Goal: Transaction & Acquisition: Purchase product/service

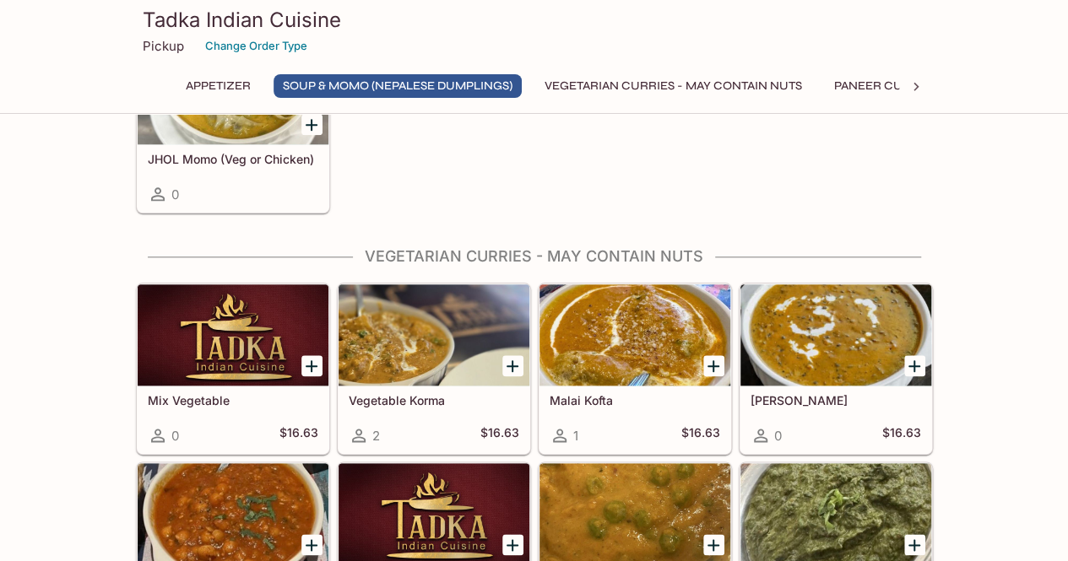
scroll to position [838, 0]
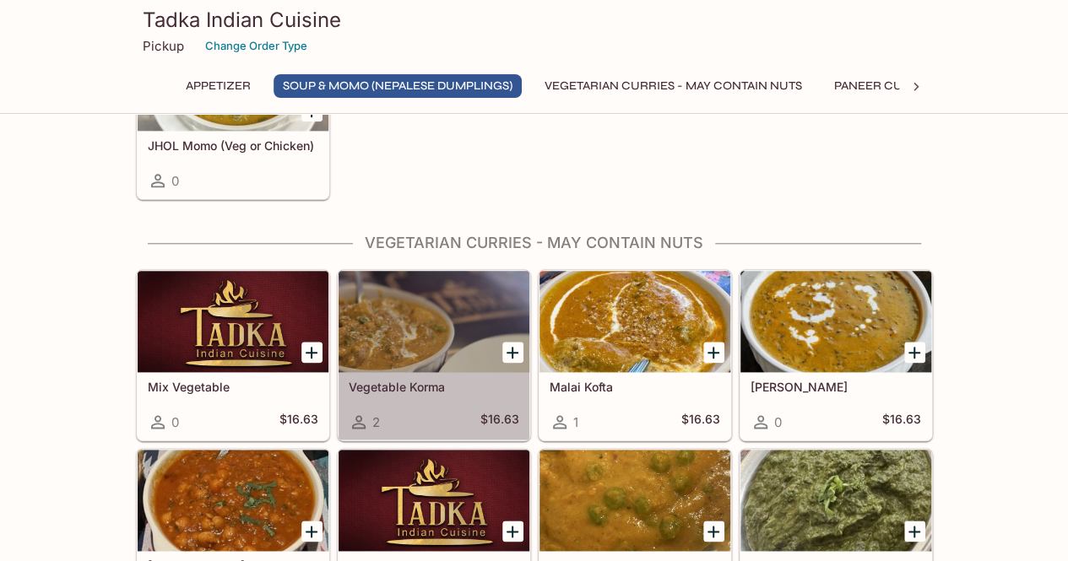
click at [372, 317] on div at bounding box center [433, 321] width 191 height 101
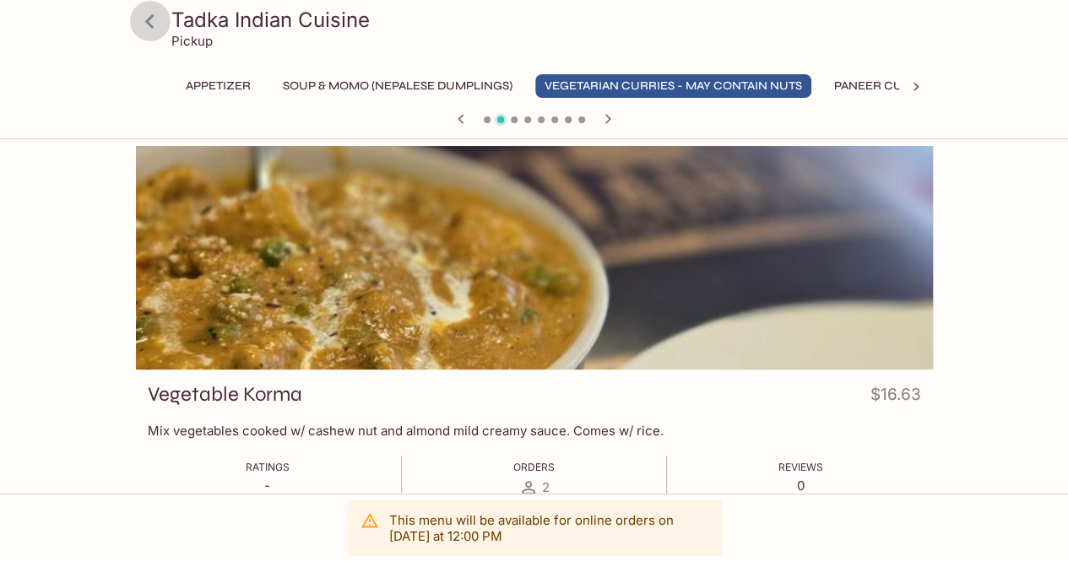
click at [157, 28] on icon at bounding box center [150, 22] width 30 height 30
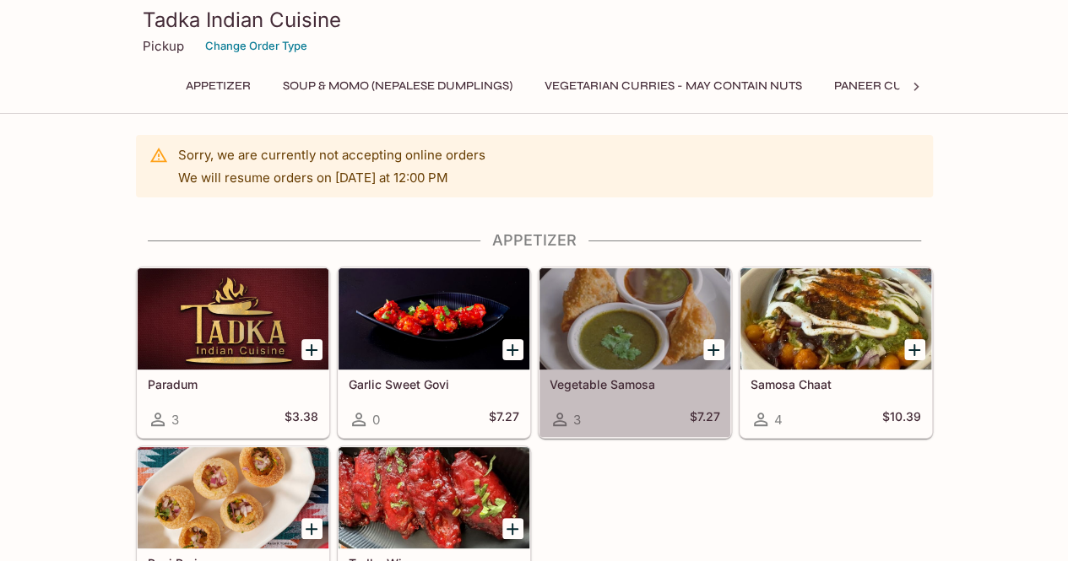
click at [598, 407] on div "Vegetable Samosa 3 $7.27" at bounding box center [634, 404] width 191 height 68
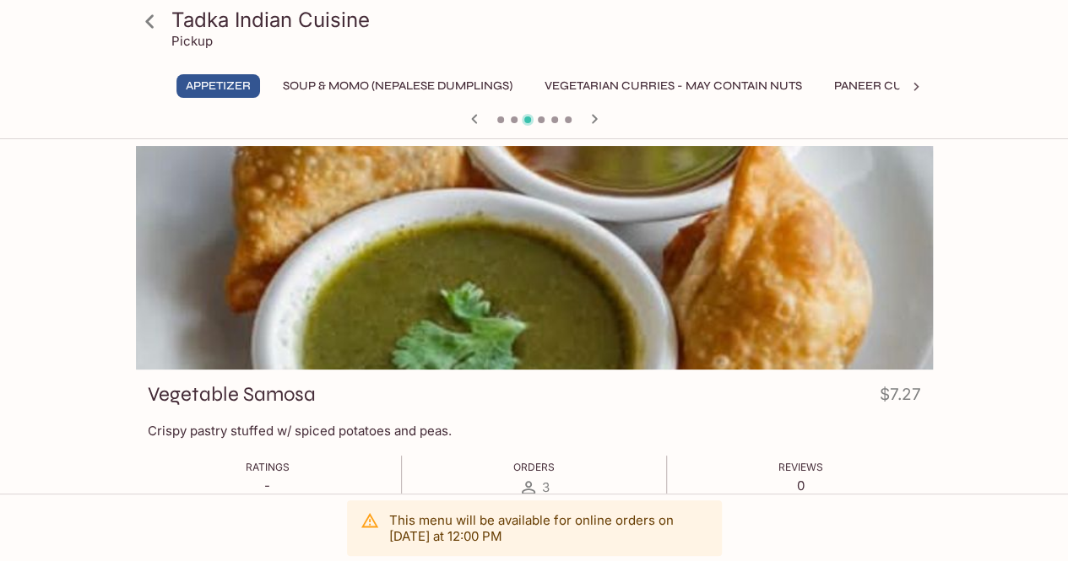
scroll to position [146, 0]
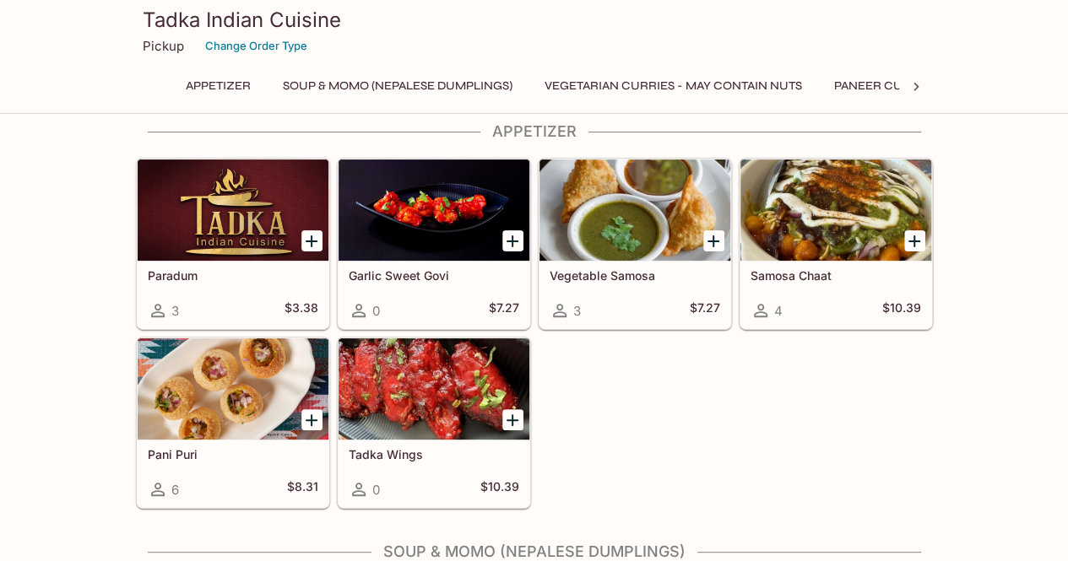
scroll to position [125, 0]
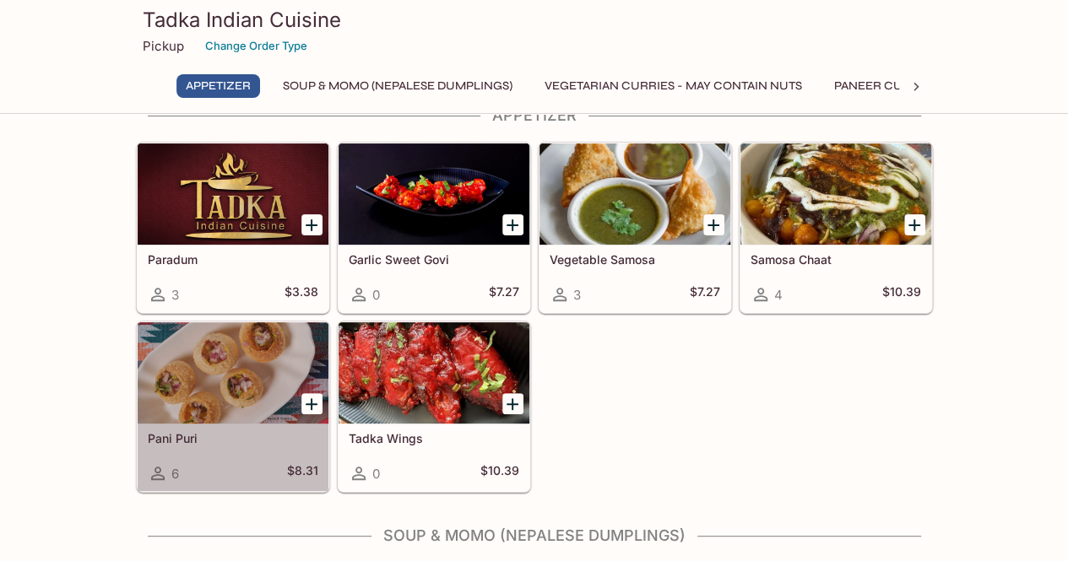
click at [189, 360] on div at bounding box center [233, 372] width 191 height 101
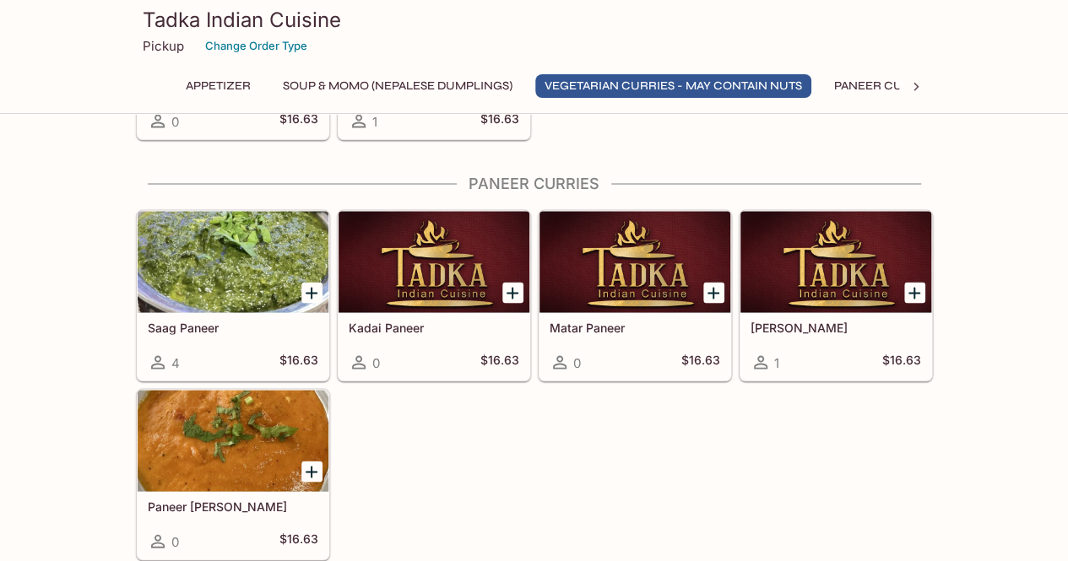
scroll to position [1498, 0]
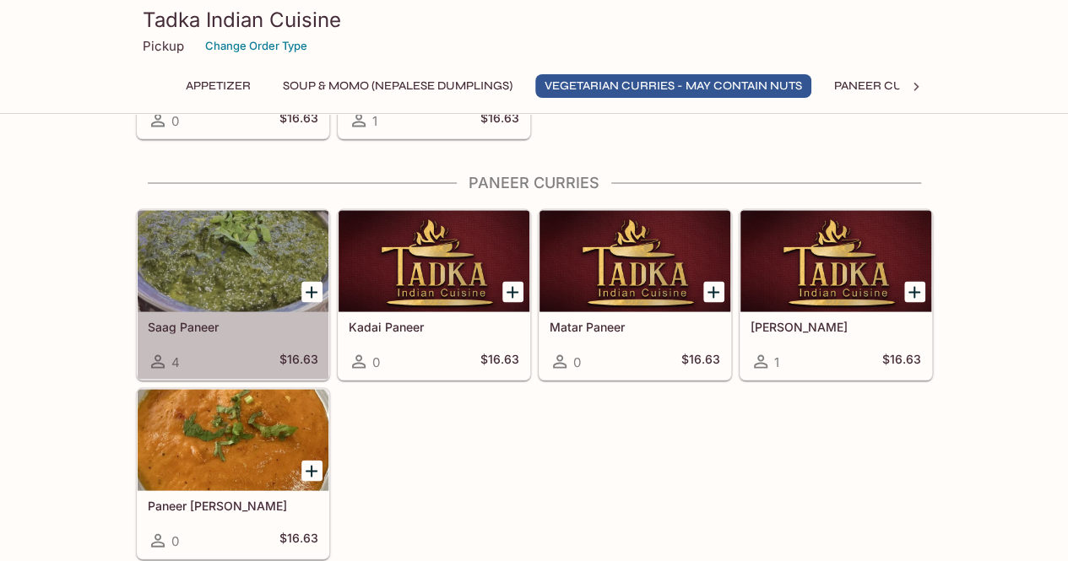
click at [206, 340] on div "Saag Paneer 4 $16.63" at bounding box center [233, 345] width 191 height 68
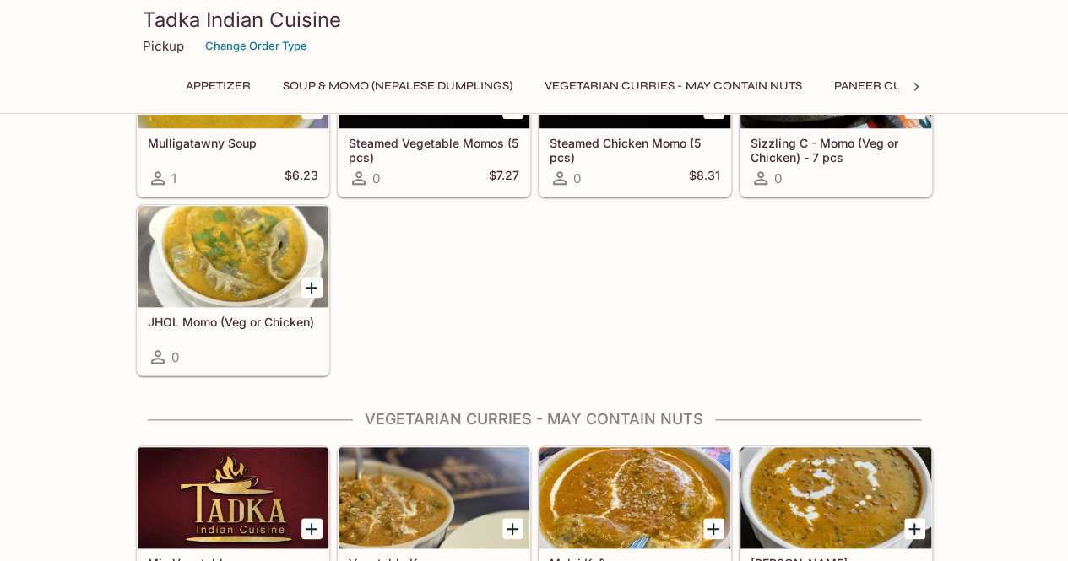
scroll to position [655, 0]
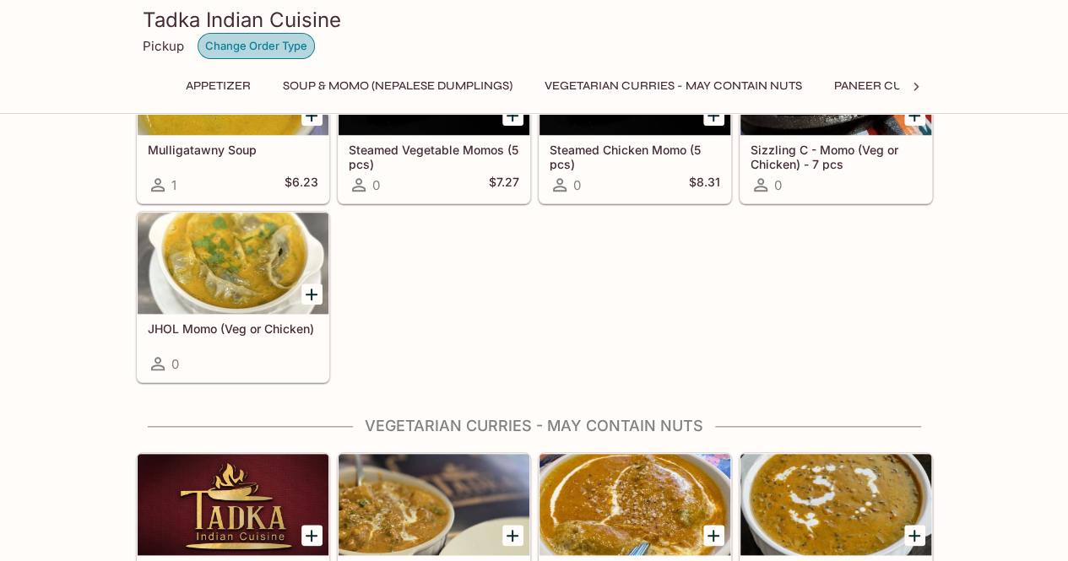
click at [242, 51] on button "Change Order Type" at bounding box center [256, 46] width 117 height 26
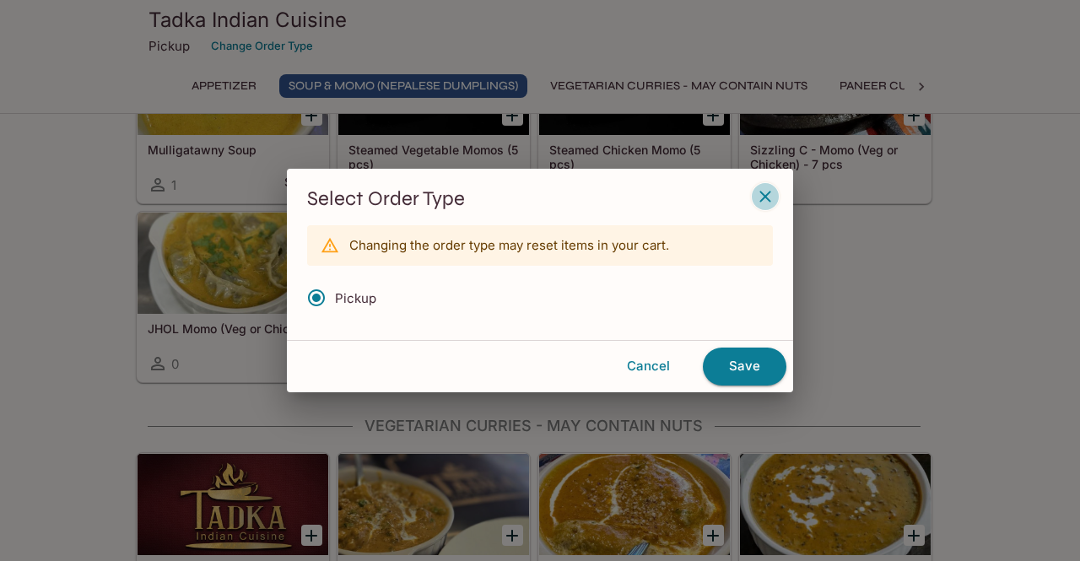
click at [770, 203] on icon "button" at bounding box center [766, 197] width 20 height 20
